Goal: Navigation & Orientation: Find specific page/section

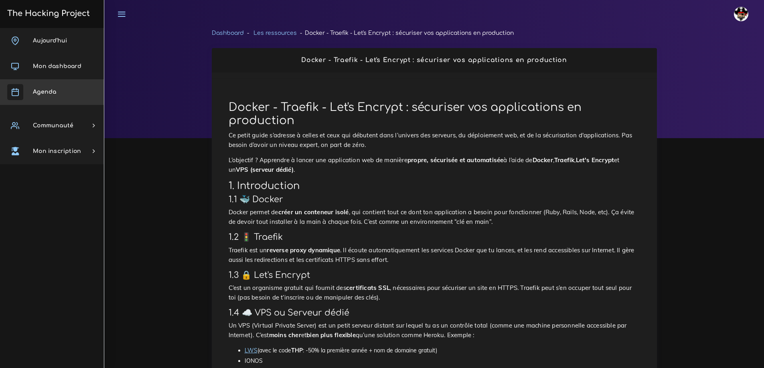
scroll to position [1756, 0]
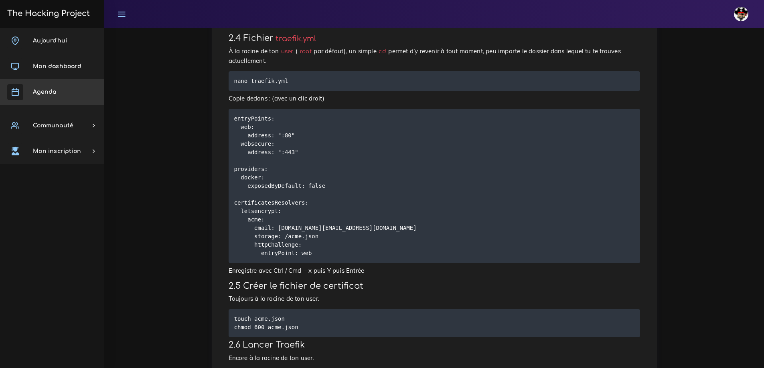
click at [50, 90] on span "Agenda" at bounding box center [44, 92] width 23 height 6
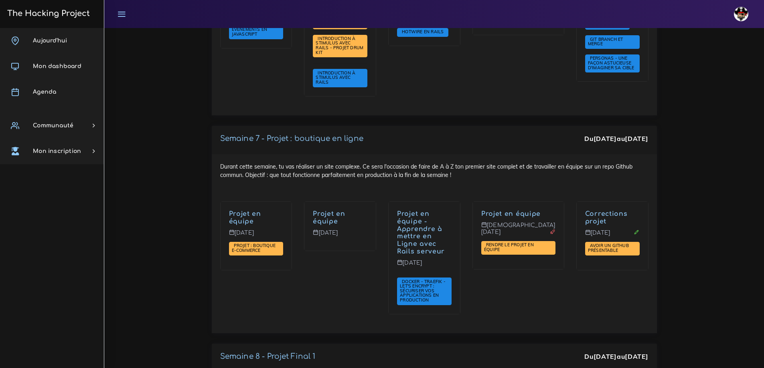
scroll to position [2605, 0]
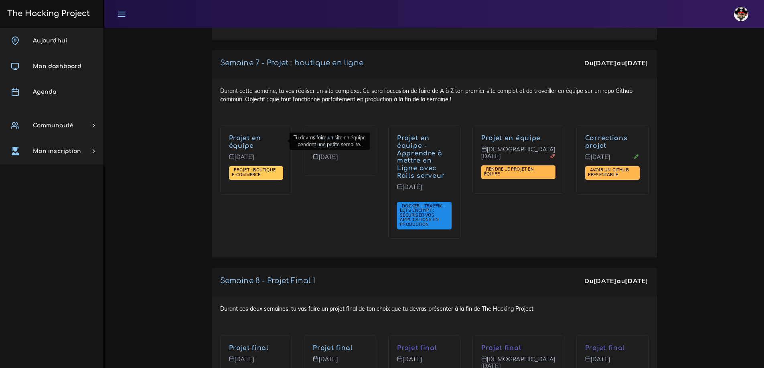
click at [261, 167] on span "Projet : boutique e-commerce" at bounding box center [254, 172] width 44 height 10
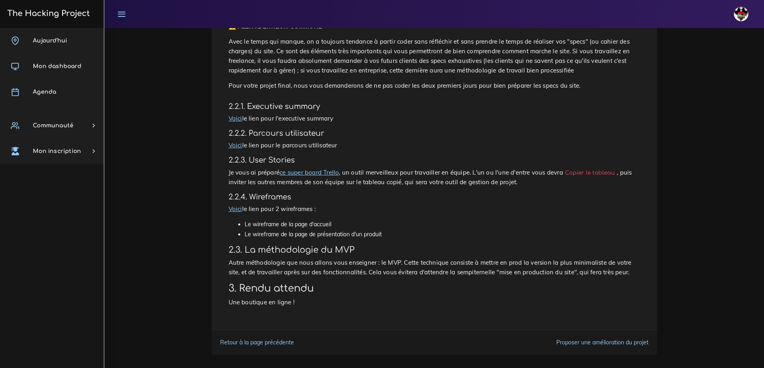
scroll to position [382, 0]
